Goal: Find specific page/section: Find specific page/section

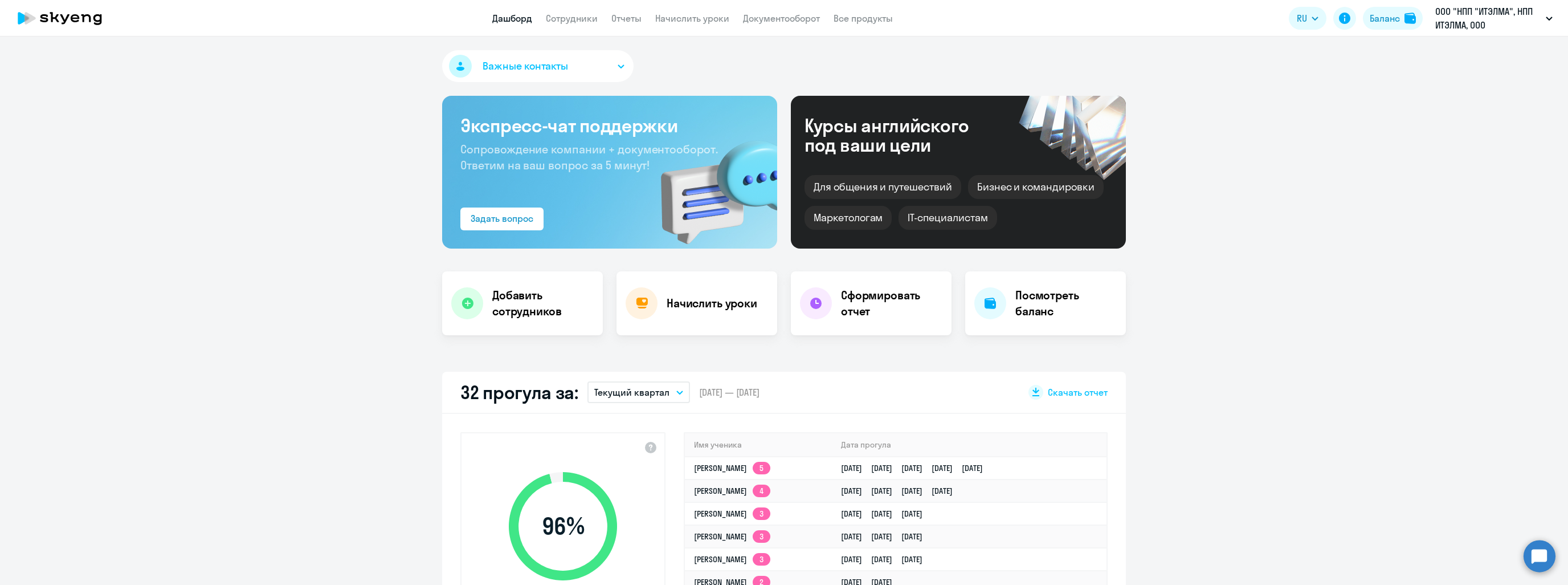
select select "30"
click at [539, 19] on nav "Дашборд Сотрудники Отчеты Начислить уроки Документооборот Все продукты" at bounding box center [692, 19] width 401 height 15
click at [554, 24] on link "Сотрудники" at bounding box center [572, 18] width 52 height 11
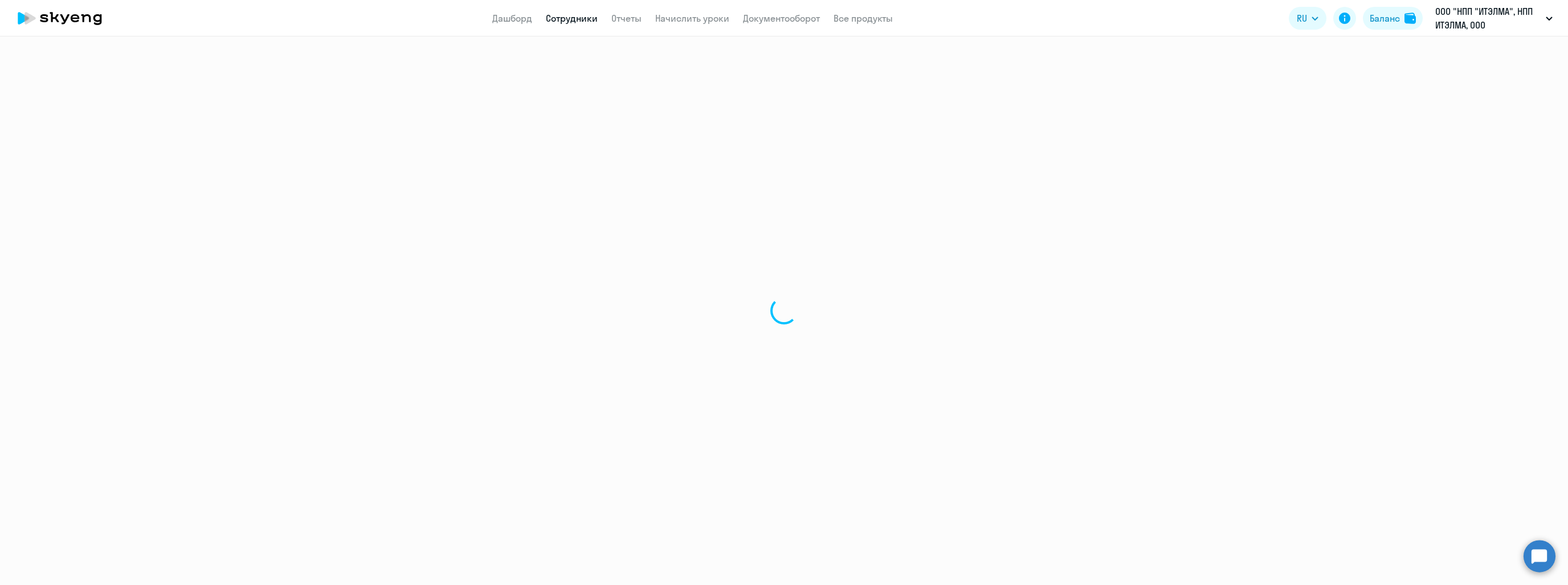
select select "30"
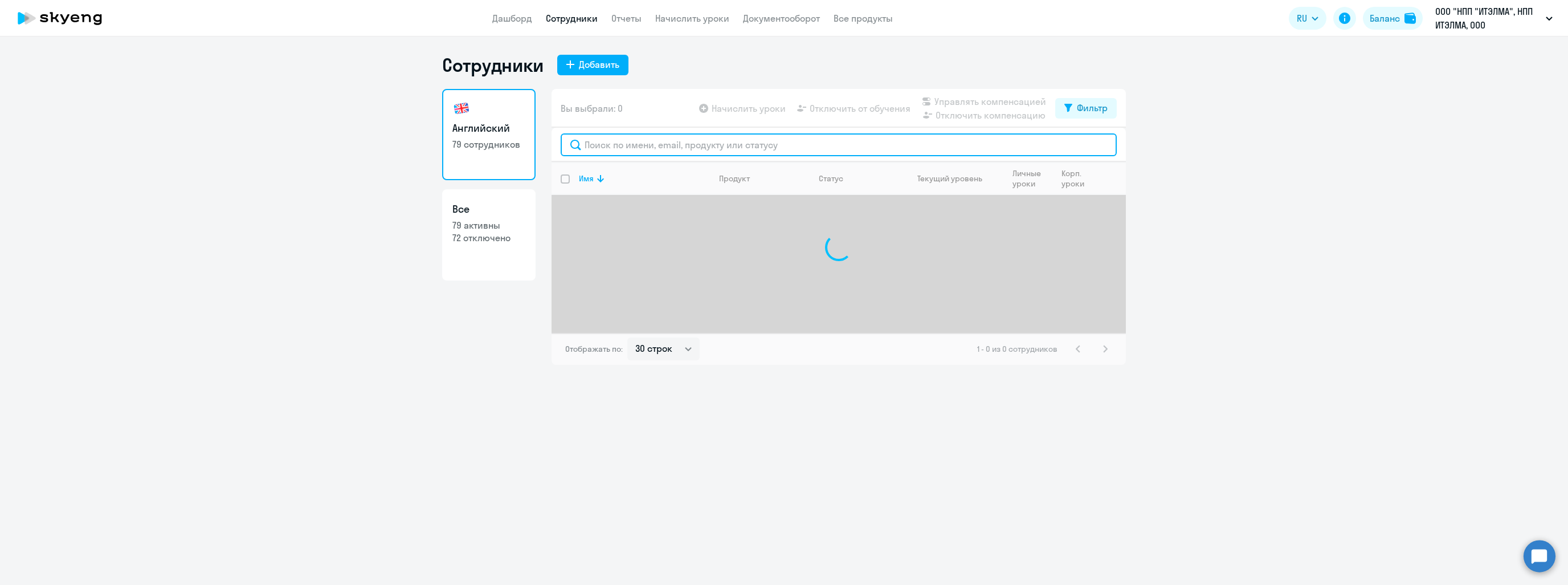
click at [682, 147] on input "text" at bounding box center [838, 145] width 556 height 23
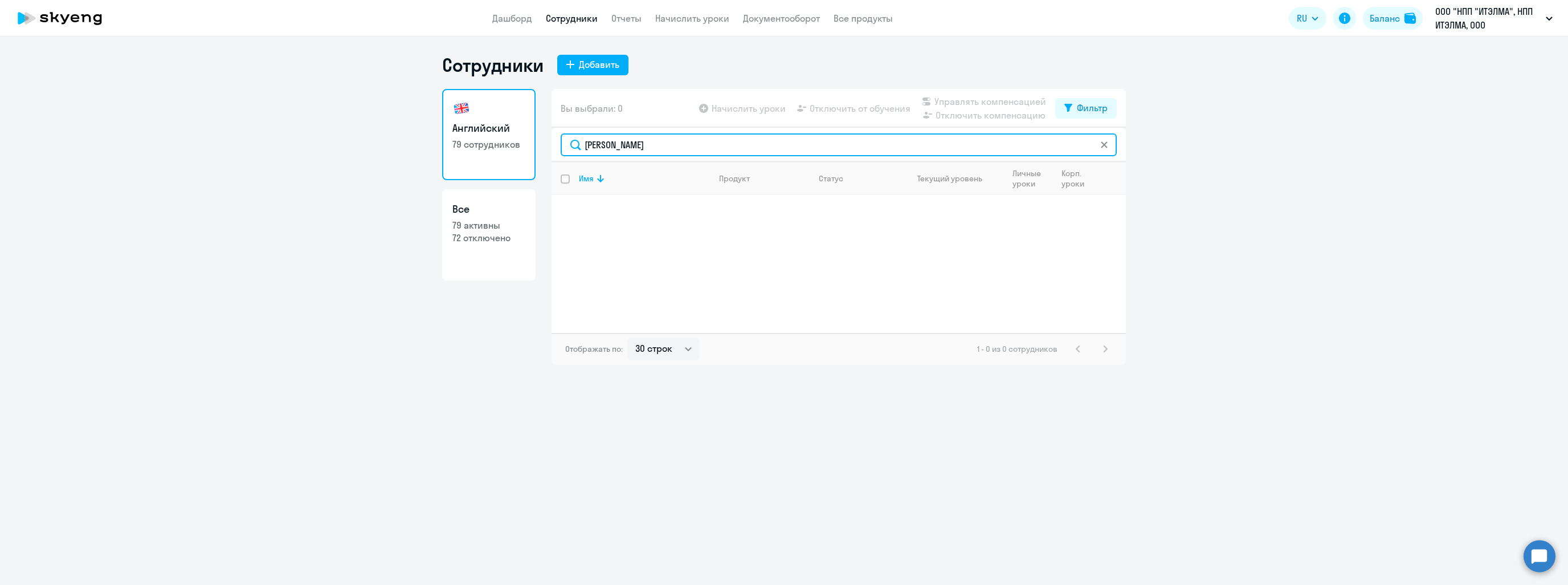
drag, startPoint x: 656, startPoint y: 150, endPoint x: 649, endPoint y: 154, distance: 8.1
click at [649, 154] on input "[PERSON_NAME]" at bounding box center [838, 145] width 556 height 23
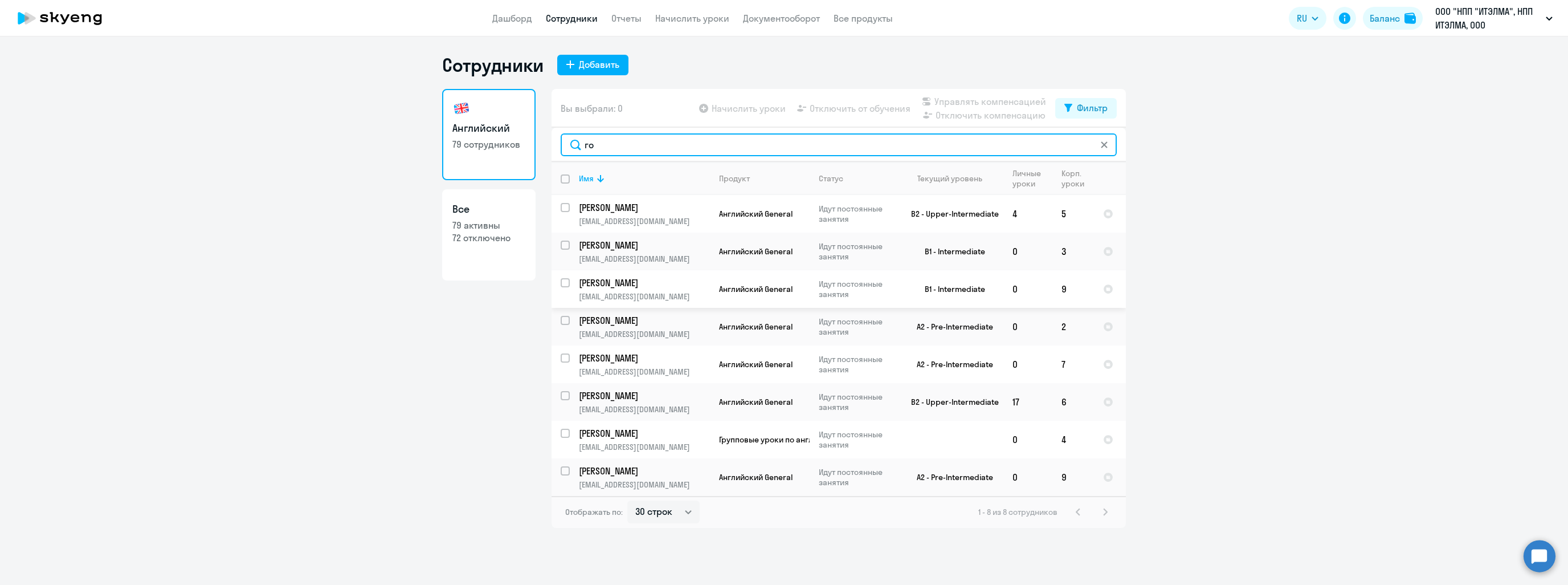
type input "г"
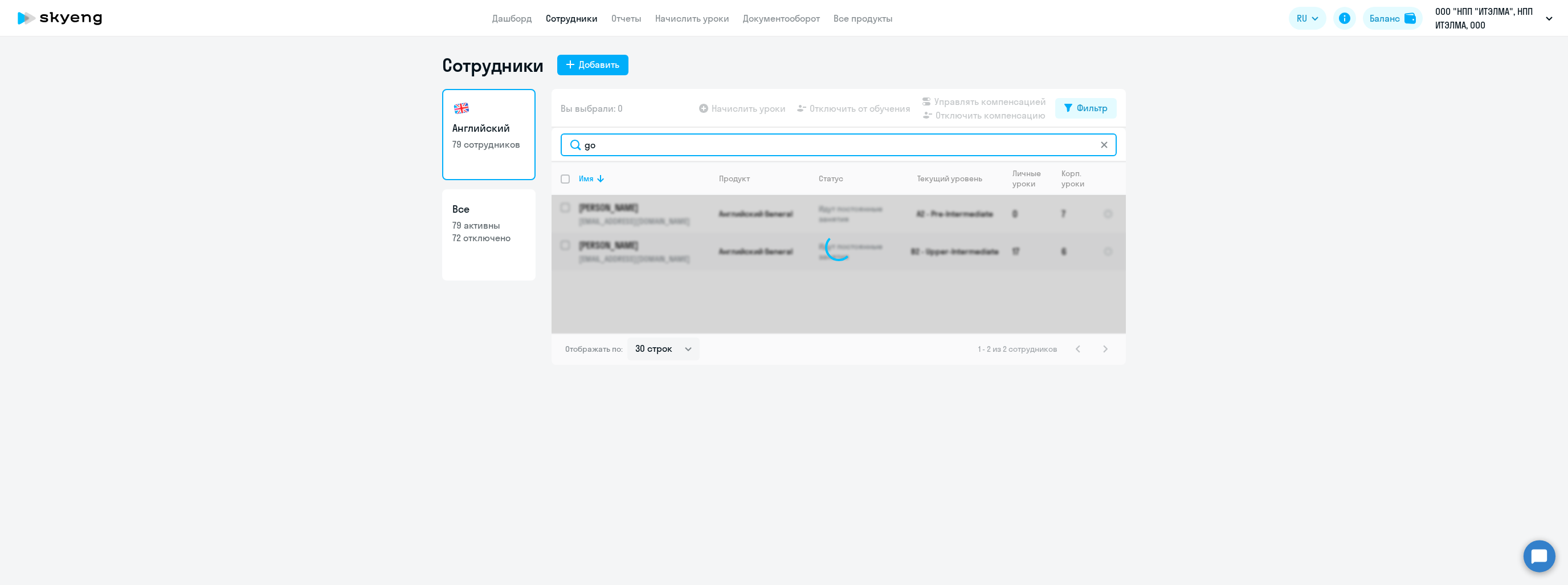
type input "g"
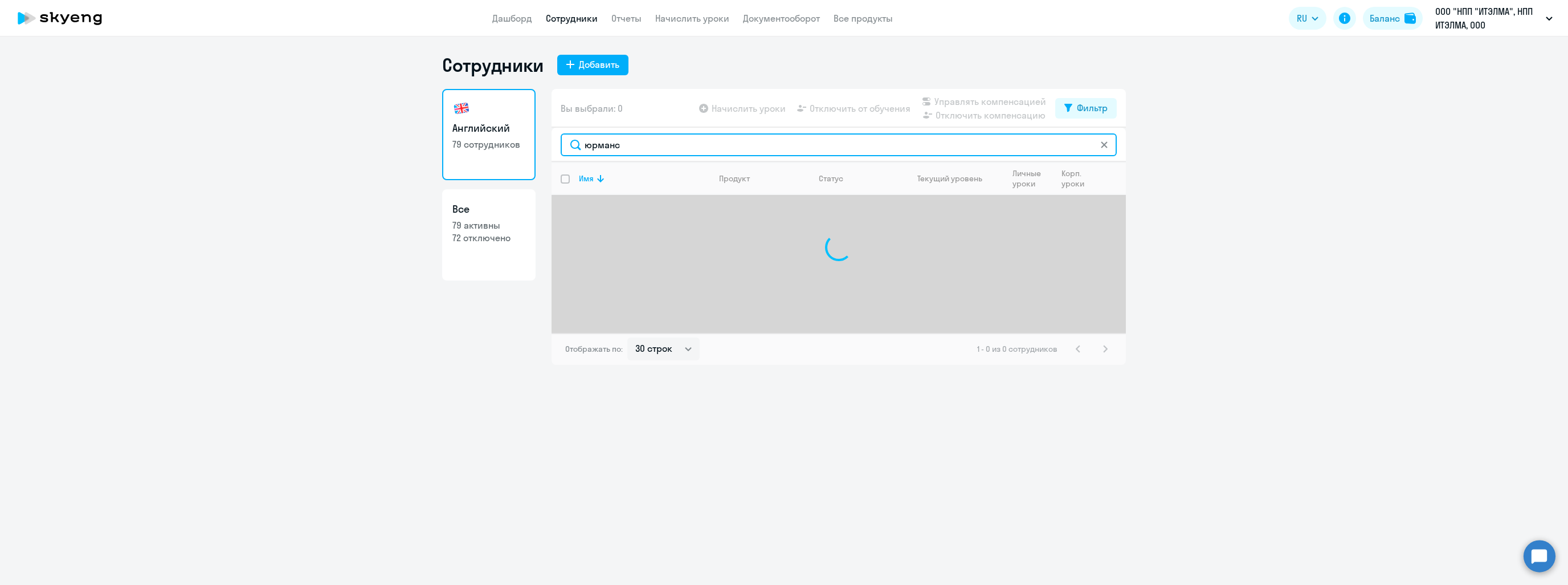
type input "юрманс"
